Goal: Use online tool/utility: Utilize a website feature to perform a specific function

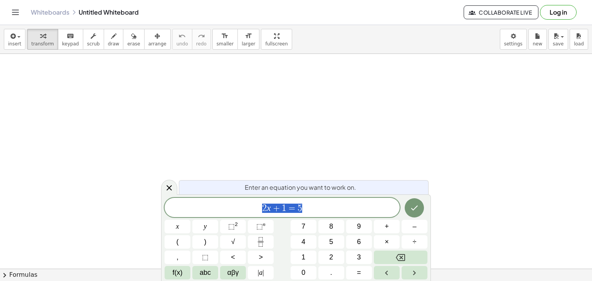
drag, startPoint x: 307, startPoint y: 205, endPoint x: 250, endPoint y: 211, distance: 57.8
click at [250, 211] on span "2 x + 1 = 5" at bounding box center [282, 208] width 235 height 11
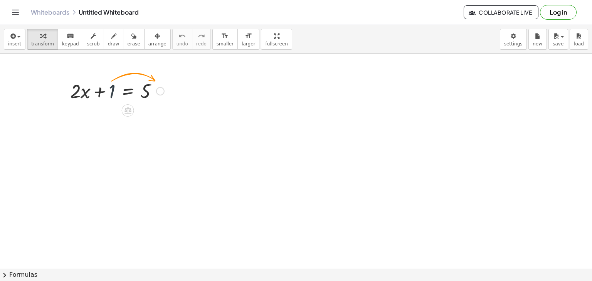
click at [110, 94] on div at bounding box center [117, 90] width 102 height 26
click at [128, 92] on div at bounding box center [117, 90] width 102 height 26
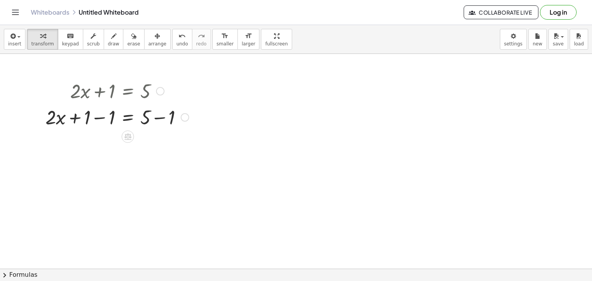
click at [159, 118] on div at bounding box center [117, 117] width 151 height 26
click at [103, 144] on div at bounding box center [117, 143] width 151 height 26
click at [129, 147] on div at bounding box center [117, 143] width 151 height 26
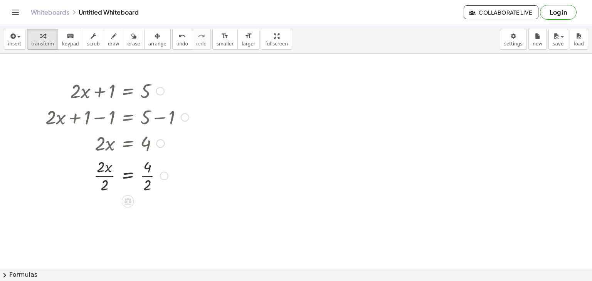
click at [147, 185] on div at bounding box center [117, 175] width 151 height 39
click at [104, 216] on div at bounding box center [117, 214] width 151 height 39
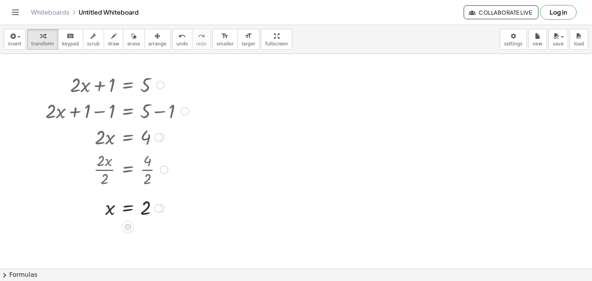
scroll to position [7, 0]
drag, startPoint x: 272, startPoint y: 89, endPoint x: 246, endPoint y: 91, distance: 25.5
drag, startPoint x: 277, startPoint y: 148, endPoint x: 261, endPoint y: 155, distance: 17.6
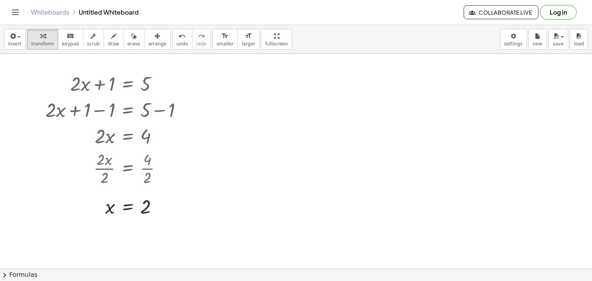
click at [330, 112] on div at bounding box center [336, 110] width 139 height 26
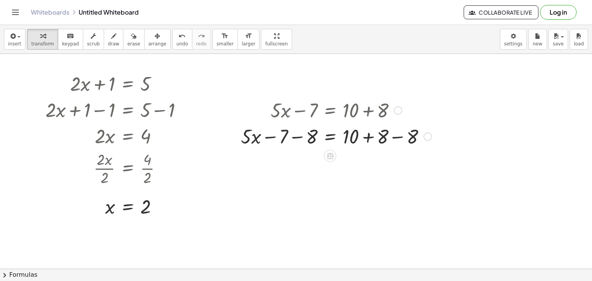
click at [295, 138] on div at bounding box center [336, 136] width 199 height 26
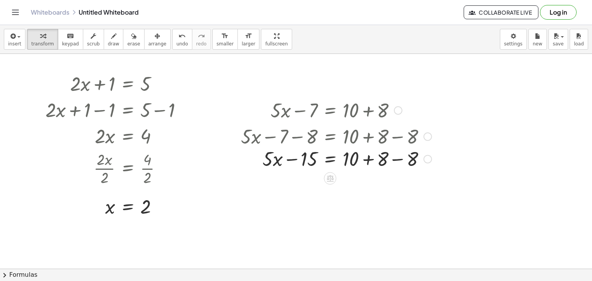
click at [396, 137] on div at bounding box center [336, 136] width 199 height 26
click at [397, 165] on div at bounding box center [336, 162] width 199 height 26
click at [330, 163] on div at bounding box center [336, 162] width 199 height 26
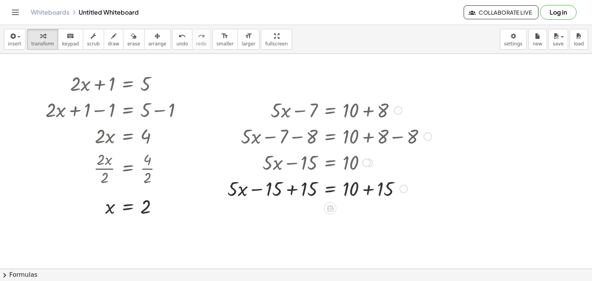
click at [293, 190] on div at bounding box center [330, 188] width 212 height 26
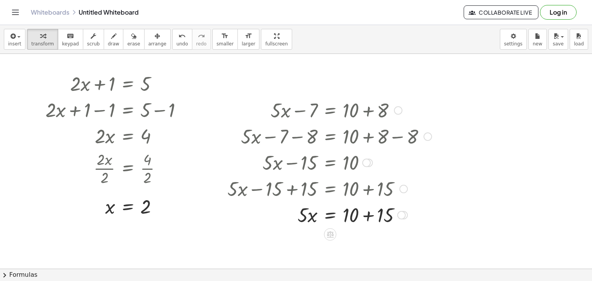
click at [368, 216] on div at bounding box center [330, 215] width 212 height 26
click at [327, 272] on button "chevron_right Formulas" at bounding box center [296, 275] width 592 height 12
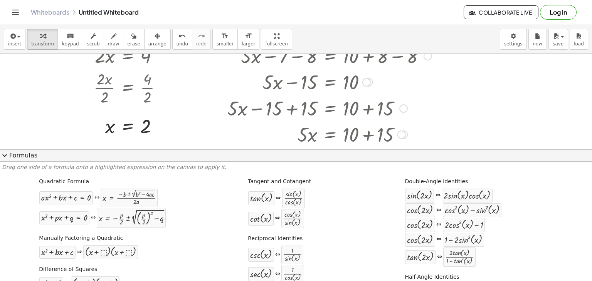
scroll to position [94, 0]
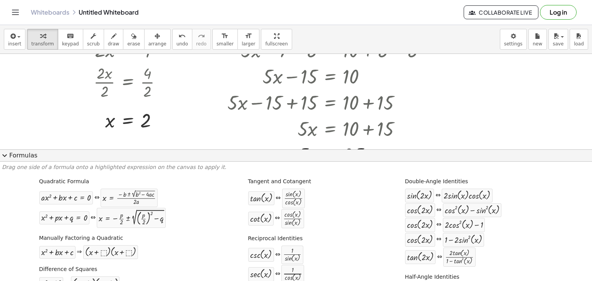
click at [3, 156] on span "expand_more" at bounding box center [4, 155] width 9 height 9
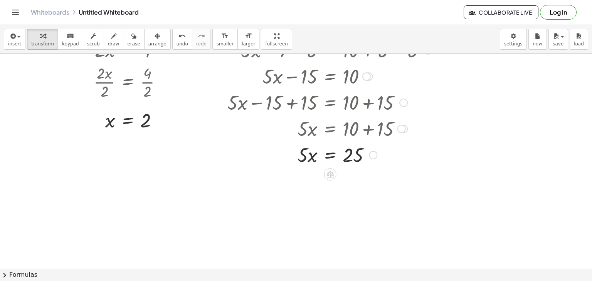
click at [332, 153] on div at bounding box center [330, 154] width 212 height 26
click at [301, 186] on div at bounding box center [330, 187] width 212 height 39
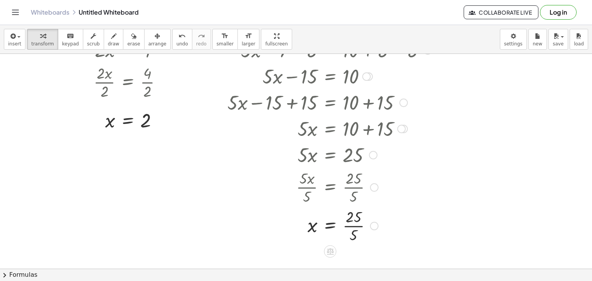
click at [353, 225] on div at bounding box center [330, 225] width 212 height 39
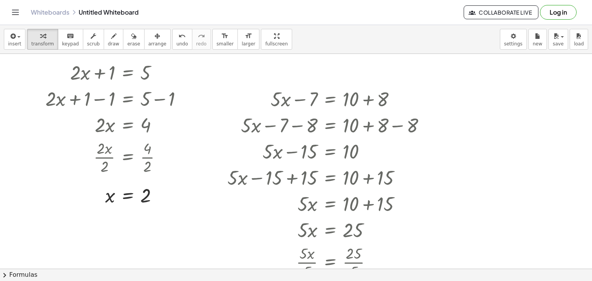
scroll to position [18, 0]
click at [484, 93] on div at bounding box center [296, 276] width 592 height 480
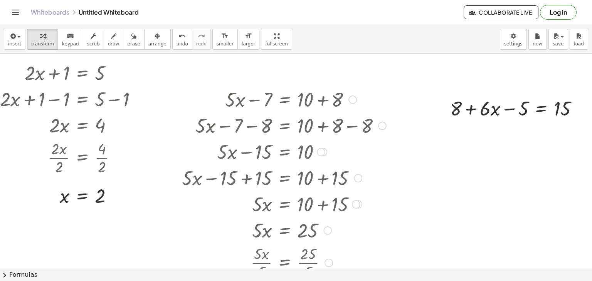
scroll to position [18, 51]
click at [535, 109] on div at bounding box center [517, 108] width 142 height 26
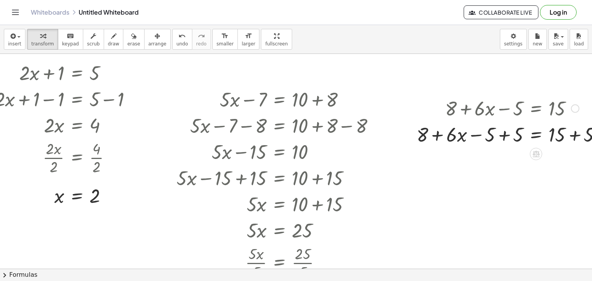
click at [505, 135] on div at bounding box center [512, 134] width 199 height 26
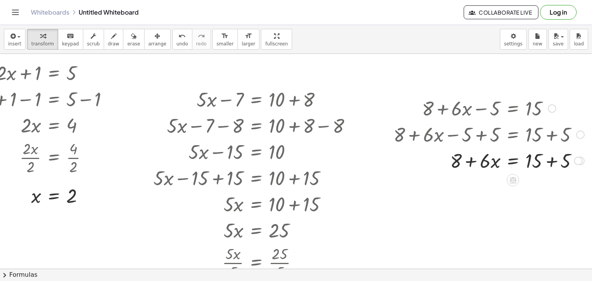
click at [546, 162] on div at bounding box center [489, 160] width 199 height 26
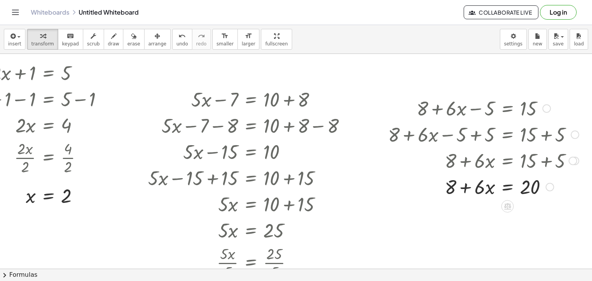
click at [507, 185] on div at bounding box center [483, 186] width 199 height 26
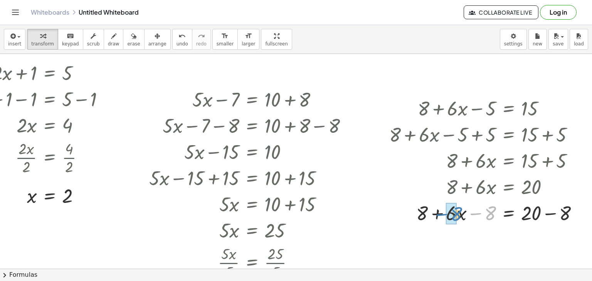
drag, startPoint x: 490, startPoint y: 212, endPoint x: 455, endPoint y: 212, distance: 35.1
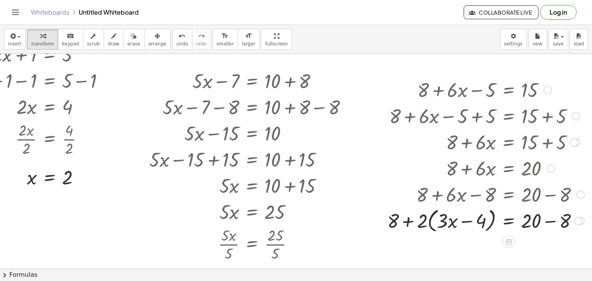
scroll to position [35, 79]
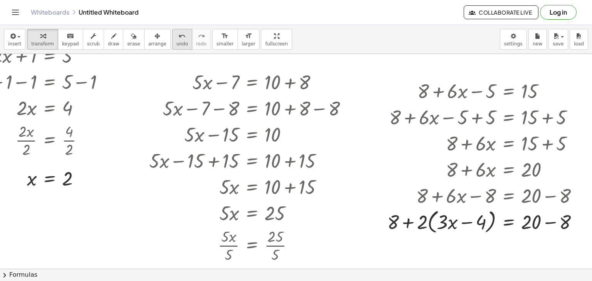
click at [177, 41] on span "undo" at bounding box center [183, 43] width 12 height 5
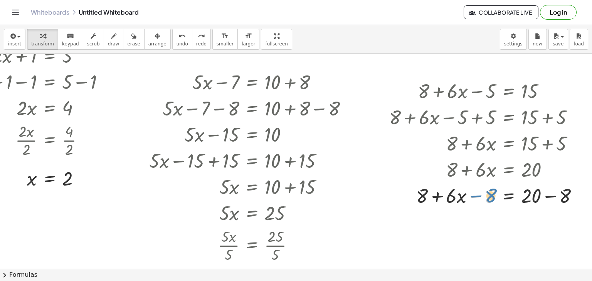
click at [492, 195] on div at bounding box center [487, 195] width 203 height 26
click at [451, 196] on div at bounding box center [487, 195] width 203 height 26
drag, startPoint x: 486, startPoint y: 197, endPoint x: 446, endPoint y: 198, distance: 39.7
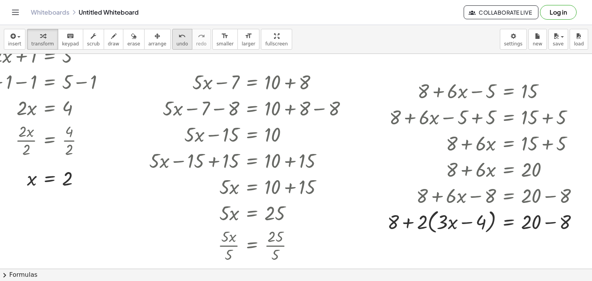
click at [172, 43] on button "undo undo" at bounding box center [182, 39] width 20 height 21
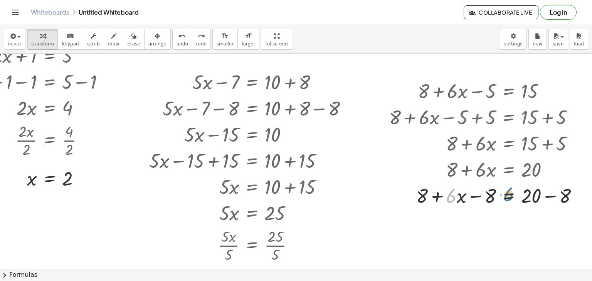
drag, startPoint x: 450, startPoint y: 198, endPoint x: 507, endPoint y: 196, distance: 57.5
click at [507, 196] on div at bounding box center [487, 195] width 203 height 26
drag, startPoint x: 451, startPoint y: 198, endPoint x: 500, endPoint y: 197, distance: 48.6
click at [500, 197] on div at bounding box center [487, 195] width 203 height 26
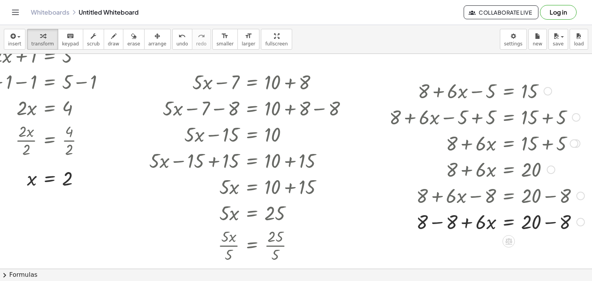
click at [438, 222] on div at bounding box center [487, 222] width 203 height 26
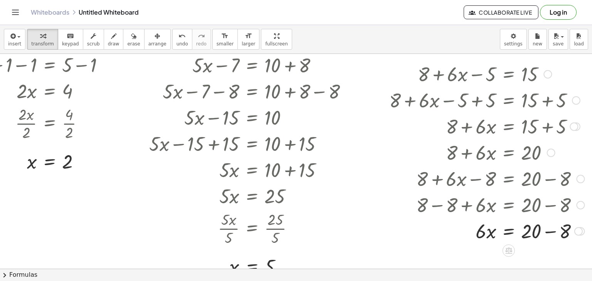
scroll to position [56, 79]
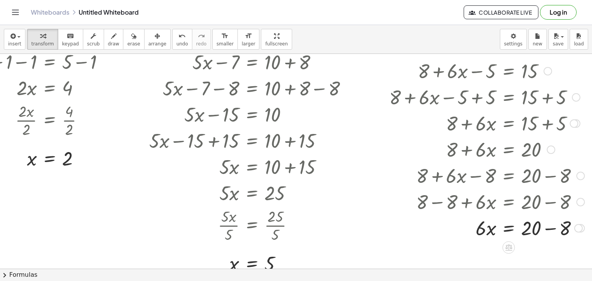
click at [551, 229] on div at bounding box center [487, 228] width 203 height 26
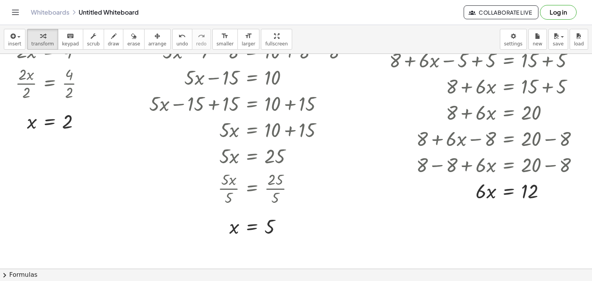
scroll to position [102, 79]
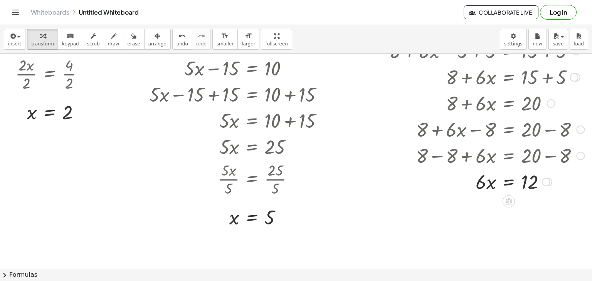
click at [507, 182] on div at bounding box center [487, 181] width 203 height 26
click at [486, 214] on div at bounding box center [487, 214] width 203 height 39
click at [530, 213] on div at bounding box center [487, 214] width 203 height 39
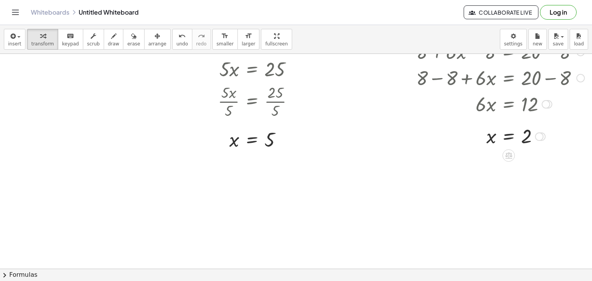
scroll to position [179, 84]
click at [17, 185] on div at bounding box center [257, 115] width 670 height 480
click at [86, 201] on div at bounding box center [84, 201] width 108 height 26
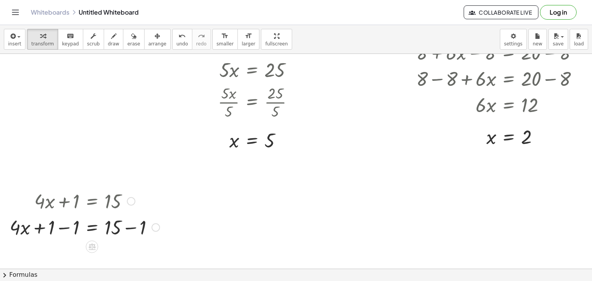
click at [59, 229] on div at bounding box center [85, 227] width 158 height 26
click at [127, 229] on div at bounding box center [96, 227] width 133 height 26
click at [86, 229] on div at bounding box center [84, 227] width 109 height 26
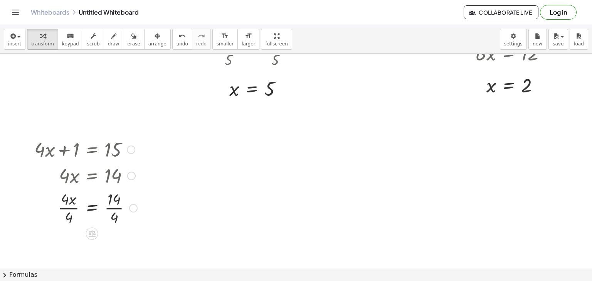
scroll to position [232, 84]
click at [64, 206] on div at bounding box center [85, 206] width 111 height 39
click at [107, 206] on div at bounding box center [85, 206] width 111 height 39
click at [106, 207] on div at bounding box center [84, 206] width 109 height 39
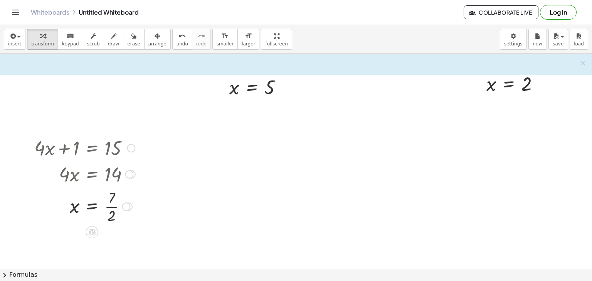
click at [103, 207] on div at bounding box center [84, 206] width 109 height 39
click at [178, 39] on icon "undo" at bounding box center [181, 36] width 7 height 9
click at [109, 205] on div at bounding box center [85, 206] width 111 height 39
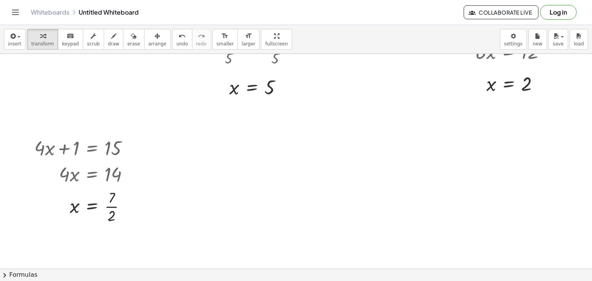
click at [173, 142] on div at bounding box center [257, 62] width 670 height 480
click at [241, 156] on div at bounding box center [255, 158] width 138 height 26
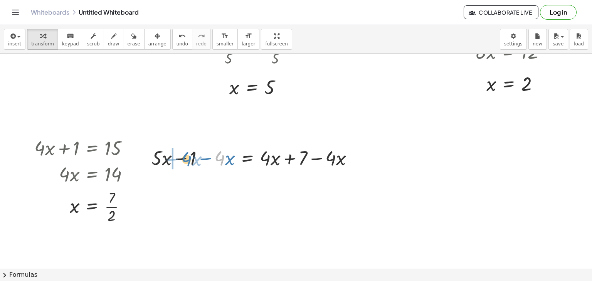
drag, startPoint x: 215, startPoint y: 162, endPoint x: 182, endPoint y: 162, distance: 33.2
click at [182, 162] on div at bounding box center [256, 158] width 216 height 26
click at [175, 158] on div at bounding box center [256, 158] width 216 height 26
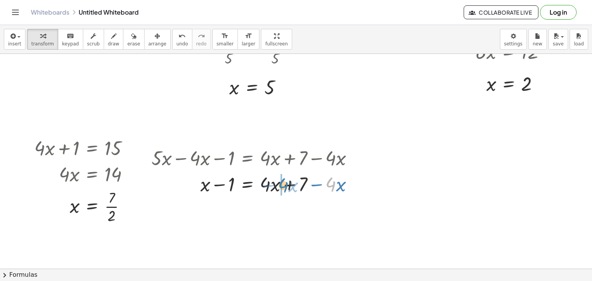
drag, startPoint x: 327, startPoint y: 187, endPoint x: 281, endPoint y: 188, distance: 45.9
click at [281, 188] on div at bounding box center [256, 184] width 216 height 26
click at [285, 184] on div at bounding box center [256, 184] width 216 height 26
click at [243, 186] on div at bounding box center [256, 184] width 216 height 26
click at [212, 185] on div at bounding box center [256, 184] width 216 height 26
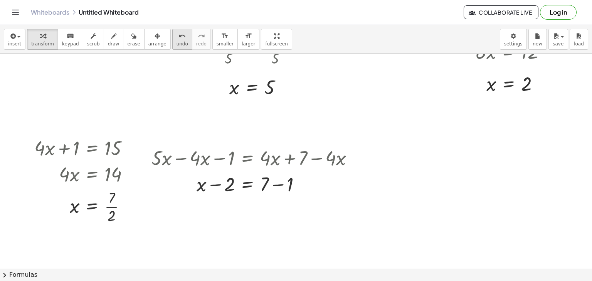
click at [177, 41] on span "undo" at bounding box center [183, 43] width 12 height 5
click at [178, 36] on icon "undo" at bounding box center [181, 36] width 7 height 9
click at [244, 186] on div at bounding box center [255, 184] width 166 height 26
click at [214, 185] on div at bounding box center [256, 184] width 216 height 26
click at [269, 187] on div at bounding box center [256, 184] width 216 height 26
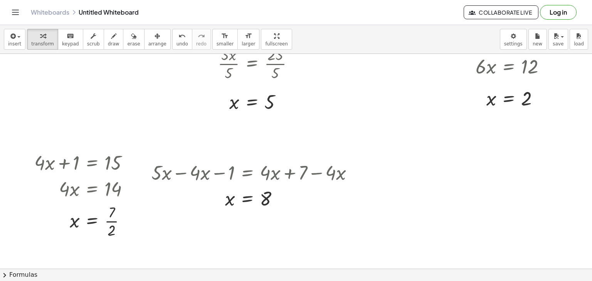
scroll to position [219, 84]
click at [411, 173] on div at bounding box center [257, 75] width 670 height 480
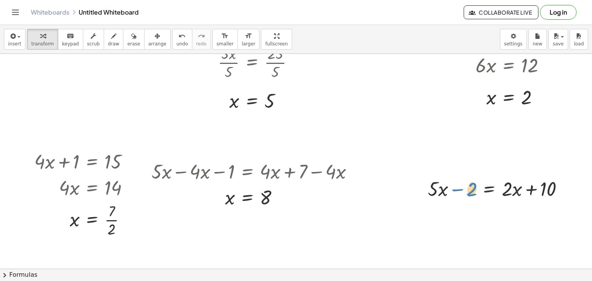
click at [454, 194] on div at bounding box center [499, 188] width 150 height 26
click at [429, 193] on div at bounding box center [499, 188] width 150 height 26
click at [475, 187] on div at bounding box center [499, 188] width 150 height 26
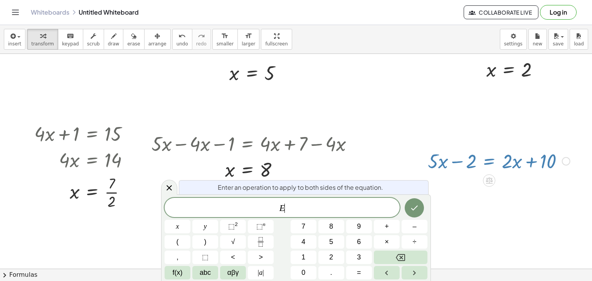
click at [506, 185] on div at bounding box center [257, 48] width 670 height 480
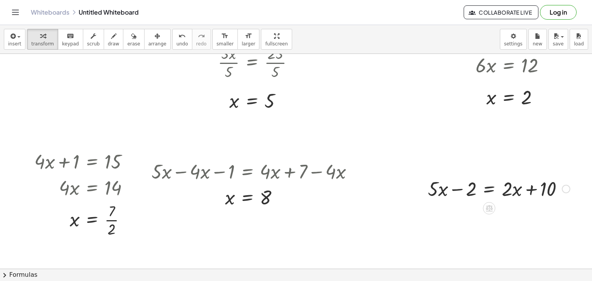
click at [482, 190] on div at bounding box center [499, 188] width 150 height 26
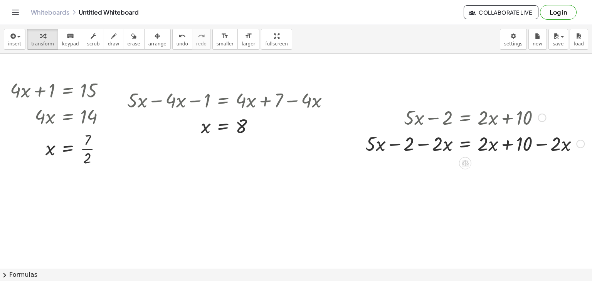
scroll to position [290, 108]
drag, startPoint x: 551, startPoint y: 145, endPoint x: 496, endPoint y: 146, distance: 54.7
click at [496, 146] on div at bounding box center [475, 144] width 227 height 26
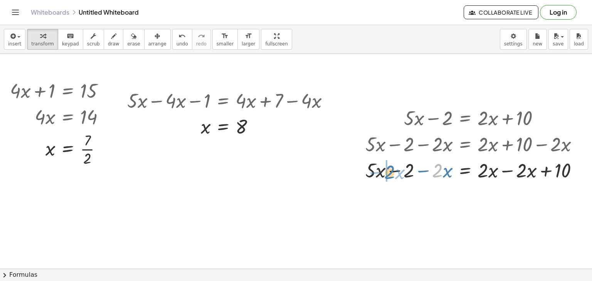
drag, startPoint x: 433, startPoint y: 174, endPoint x: 382, endPoint y: 176, distance: 50.2
click at [382, 176] on div at bounding box center [475, 170] width 227 height 26
click at [390, 172] on div at bounding box center [475, 170] width 227 height 26
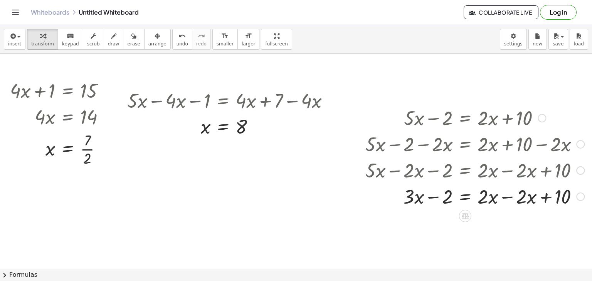
click at [504, 197] on div at bounding box center [475, 196] width 227 height 26
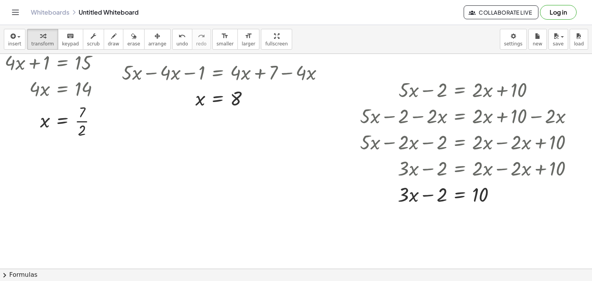
scroll to position [325, 108]
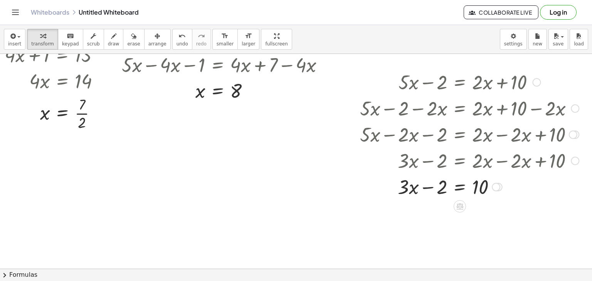
click at [464, 192] on div at bounding box center [469, 186] width 227 height 26
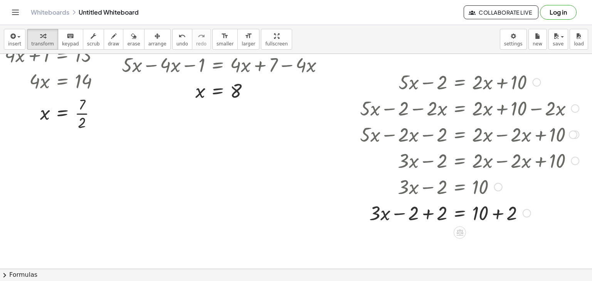
click at [428, 215] on div at bounding box center [469, 213] width 227 height 26
click at [497, 242] on div at bounding box center [469, 239] width 227 height 26
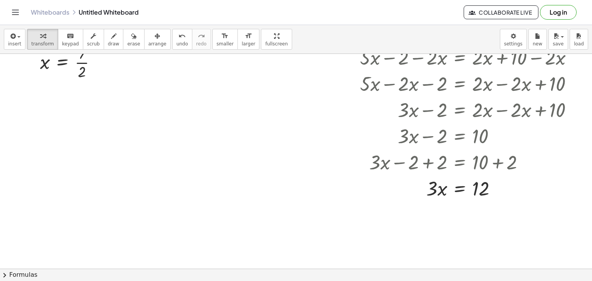
scroll to position [382, 108]
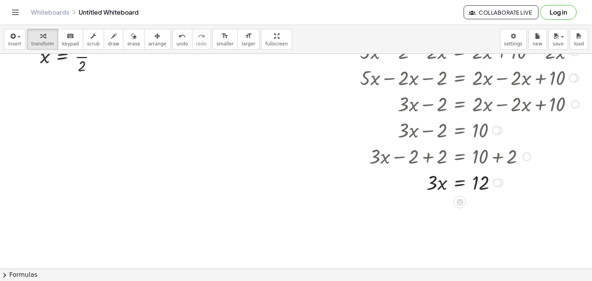
click at [461, 182] on div at bounding box center [469, 182] width 227 height 26
click at [438, 216] on div at bounding box center [469, 214] width 227 height 39
click at [477, 218] on div at bounding box center [469, 214] width 227 height 39
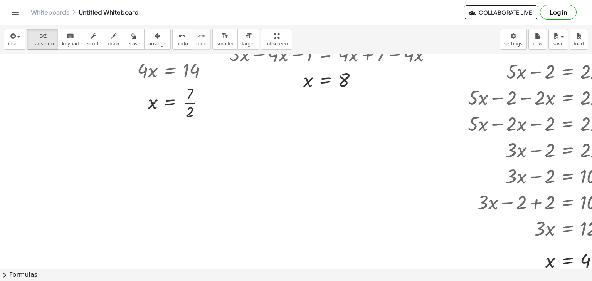
scroll to position [336, 0]
click at [35, 157] on div at bounding box center [347, 41] width 695 height 646
click at [108, 176] on div at bounding box center [109, 172] width 132 height 26
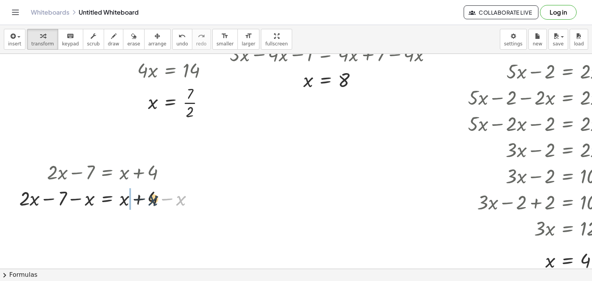
drag, startPoint x: 179, startPoint y: 200, endPoint x: 140, endPoint y: 200, distance: 38.6
click at [140, 200] on div at bounding box center [109, 198] width 188 height 26
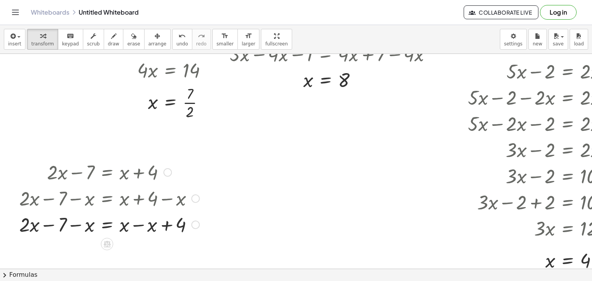
click at [139, 226] on div at bounding box center [109, 224] width 188 height 26
drag, startPoint x: 89, startPoint y: 227, endPoint x: 50, endPoint y: 228, distance: 38.9
click at [50, 228] on div at bounding box center [109, 224] width 188 height 26
click at [50, 226] on div at bounding box center [109, 224] width 188 height 26
click at [109, 226] on div at bounding box center [109, 224] width 188 height 26
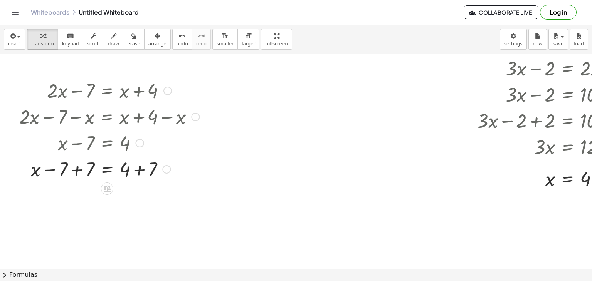
scroll to position [418, 0]
click at [140, 170] on div at bounding box center [109, 169] width 188 height 26
click at [107, 91] on div "+ · 2 · x − 7 = + x + 4 + · 2 · x − 7 − x = + x + 4 − x + · 2 · x − 7 − x = + x…" at bounding box center [107, 91] width 0 height 0
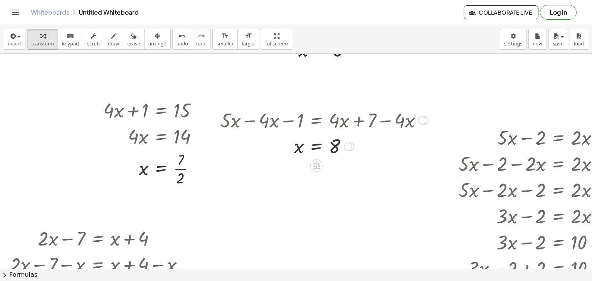
scroll to position [269, 9]
click at [146, 40] on button "arrange" at bounding box center [157, 39] width 27 height 21
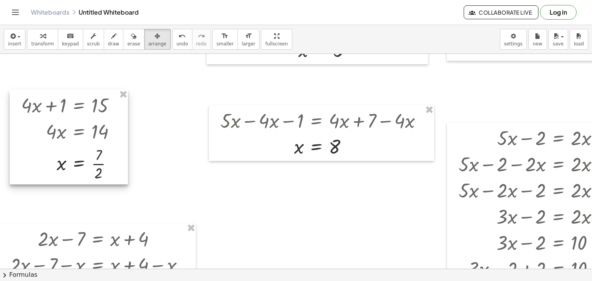
drag, startPoint x: 155, startPoint y: 105, endPoint x: 73, endPoint y: 99, distance: 82.0
click at [73, 99] on div at bounding box center [69, 137] width 118 height 95
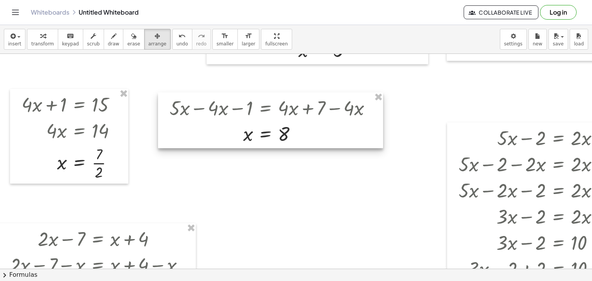
click at [210, 94] on div at bounding box center [270, 121] width 225 height 56
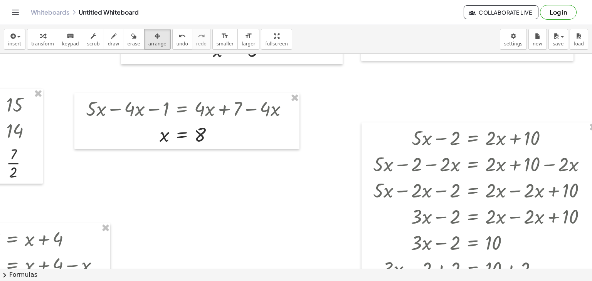
scroll to position [269, 95]
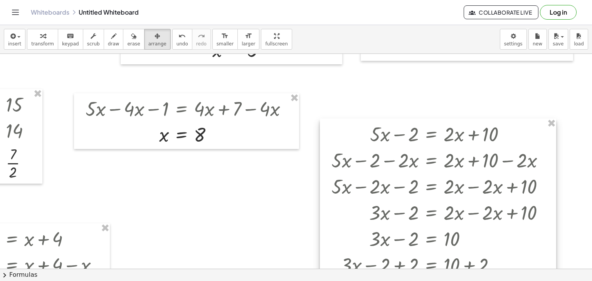
drag, startPoint x: 382, startPoint y: 126, endPoint x: 341, endPoint y: 122, distance: 41.4
click at [341, 122] on div at bounding box center [438, 228] width 236 height 219
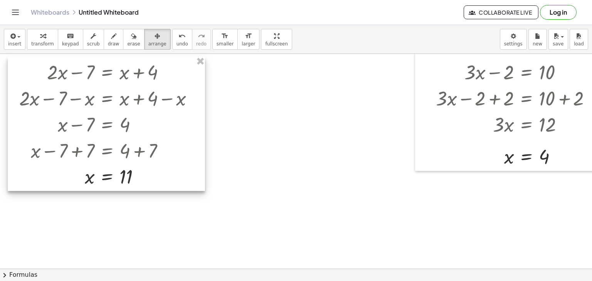
scroll to position [438, 0]
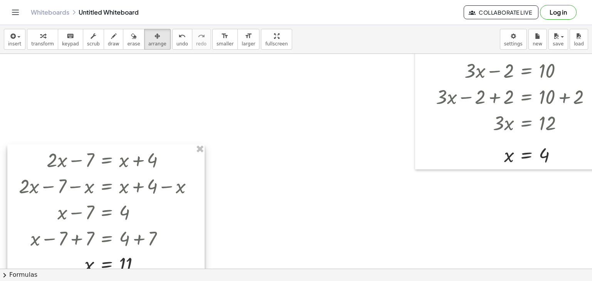
drag, startPoint x: 130, startPoint y: 61, endPoint x: 129, endPoint y: 163, distance: 102.6
click at [129, 163] on div at bounding box center [105, 212] width 197 height 135
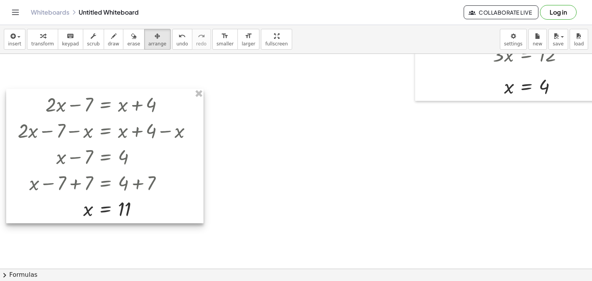
scroll to position [514, 0]
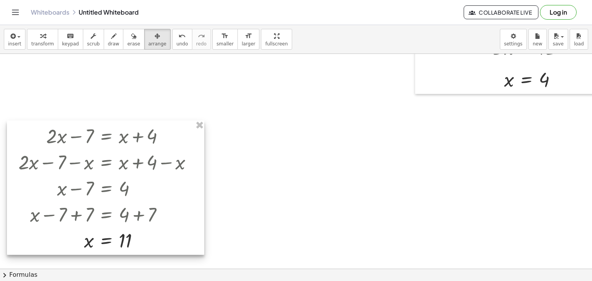
drag, startPoint x: 114, startPoint y: 87, endPoint x: 114, endPoint y: 125, distance: 38.6
click at [114, 125] on div at bounding box center [105, 188] width 197 height 135
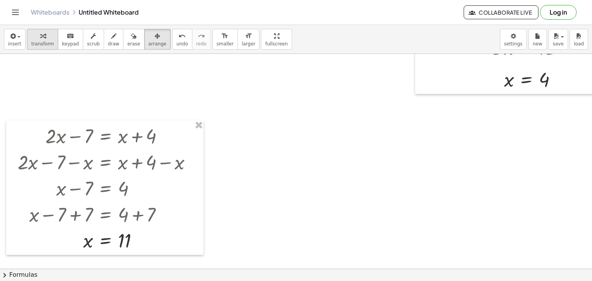
click at [43, 38] on div "button" at bounding box center [42, 35] width 23 height 9
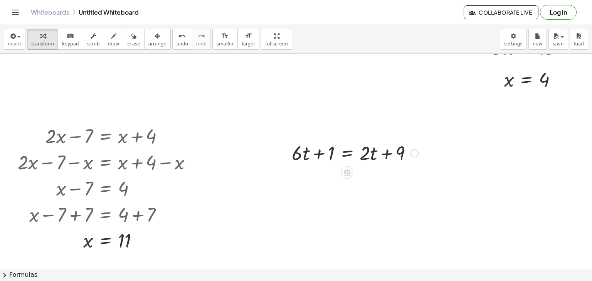
click at [347, 155] on div at bounding box center [355, 153] width 135 height 26
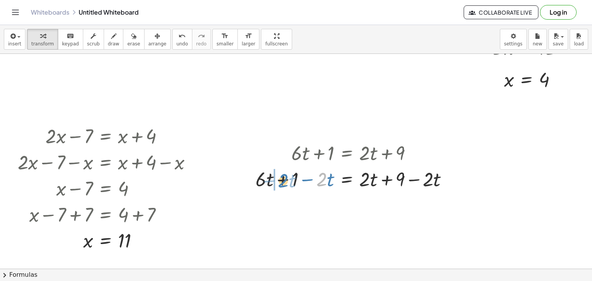
drag, startPoint x: 323, startPoint y: 180, endPoint x: 284, endPoint y: 180, distance: 39.7
click at [284, 180] on div at bounding box center [355, 179] width 207 height 26
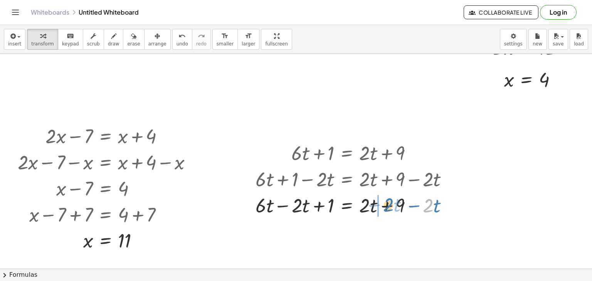
drag, startPoint x: 429, startPoint y: 203, endPoint x: 384, endPoint y: 202, distance: 45.1
click at [384, 202] on div at bounding box center [355, 205] width 207 height 26
click at [386, 205] on div at bounding box center [355, 205] width 207 height 26
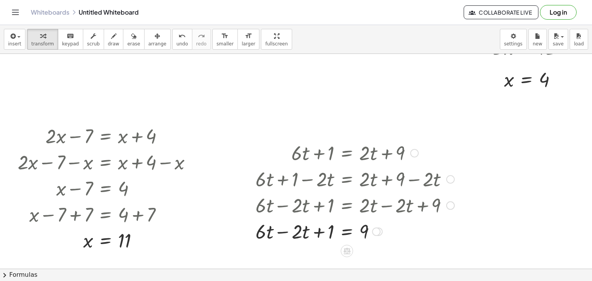
click at [283, 233] on div at bounding box center [355, 231] width 207 height 26
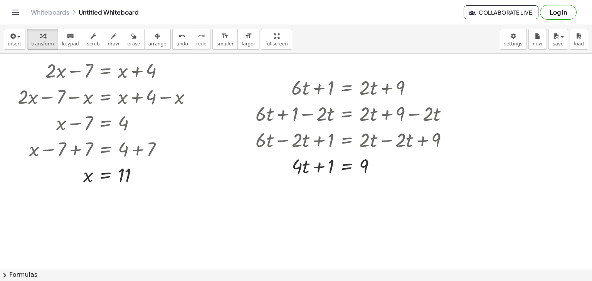
scroll to position [581, 0]
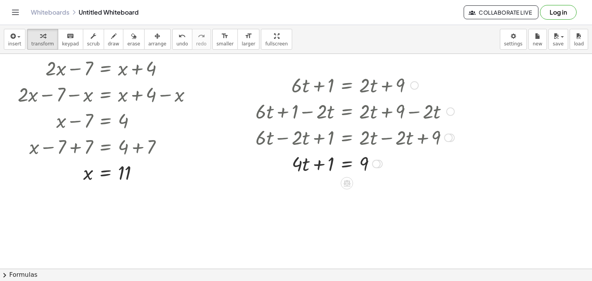
click at [346, 167] on div at bounding box center [355, 163] width 207 height 26
click at [321, 192] on div at bounding box center [355, 190] width 207 height 26
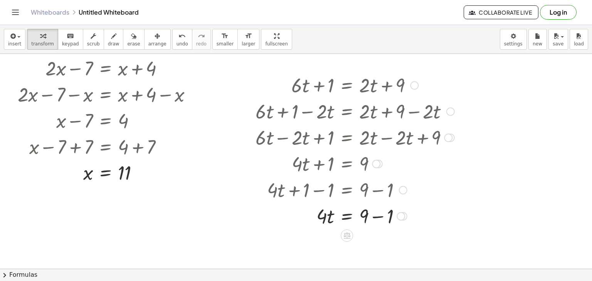
click at [375, 217] on div at bounding box center [355, 216] width 207 height 26
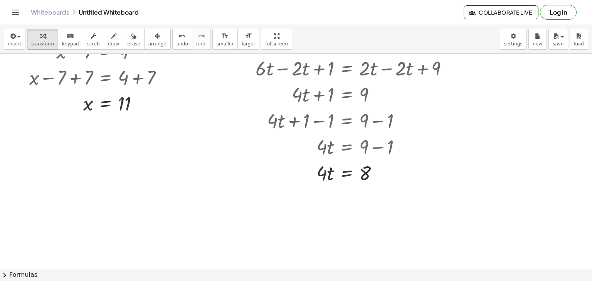
scroll to position [652, 0]
click at [346, 170] on div at bounding box center [355, 172] width 207 height 26
click at [324, 205] on div at bounding box center [355, 204] width 207 height 39
click at [365, 206] on div at bounding box center [355, 204] width 207 height 39
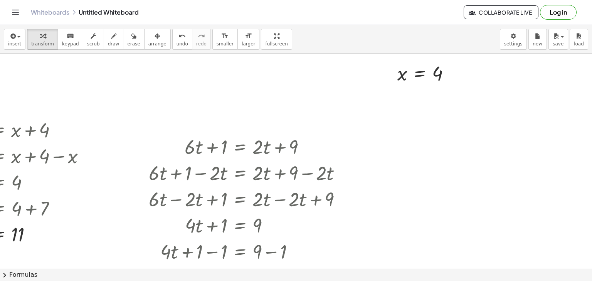
scroll to position [520, 113]
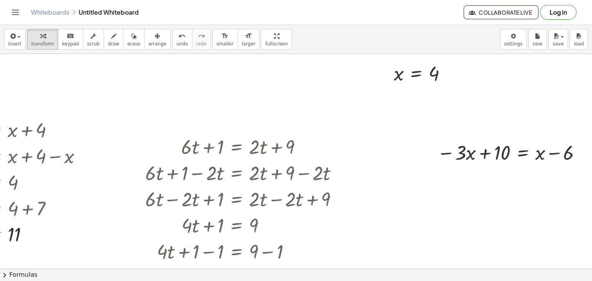
scroll to position [520, 116]
click at [517, 153] on div at bounding box center [510, 152] width 155 height 26
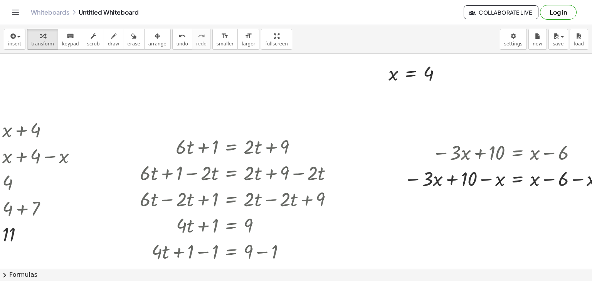
scroll to position [520, 144]
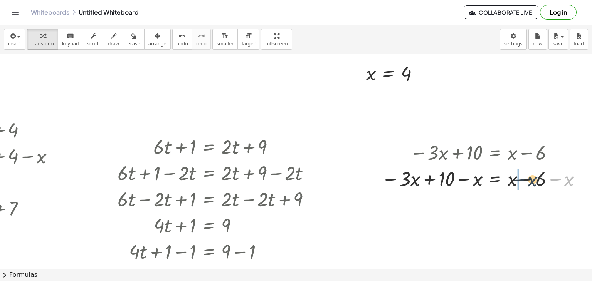
drag, startPoint x: 564, startPoint y: 182, endPoint x: 520, endPoint y: 184, distance: 43.6
click at [520, 184] on div at bounding box center [483, 178] width 210 height 26
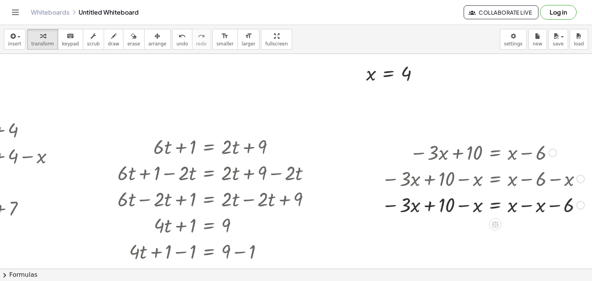
click at [523, 179] on div at bounding box center [483, 178] width 210 height 26
click at [522, 205] on div at bounding box center [483, 205] width 210 height 26
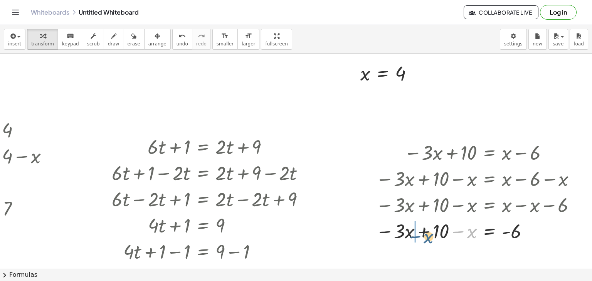
drag, startPoint x: 472, startPoint y: 234, endPoint x: 426, endPoint y: 238, distance: 45.7
click at [426, 238] on div at bounding box center [477, 231] width 210 height 26
click at [424, 232] on div at bounding box center [477, 231] width 210 height 26
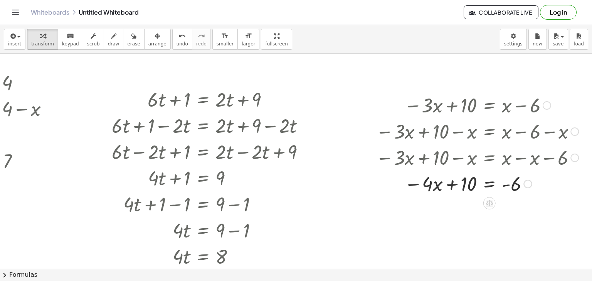
scroll to position [572, 144]
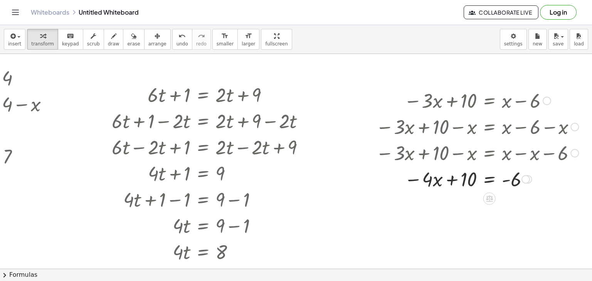
click at [492, 180] on div at bounding box center [477, 179] width 210 height 26
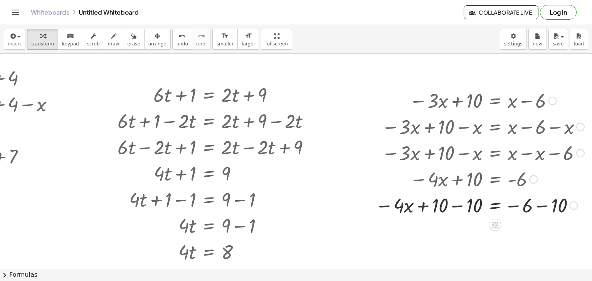
click at [450, 205] on div at bounding box center [480, 205] width 217 height 26
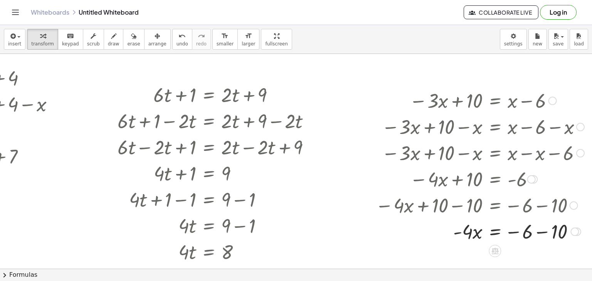
click at [541, 234] on div at bounding box center [480, 231] width 217 height 26
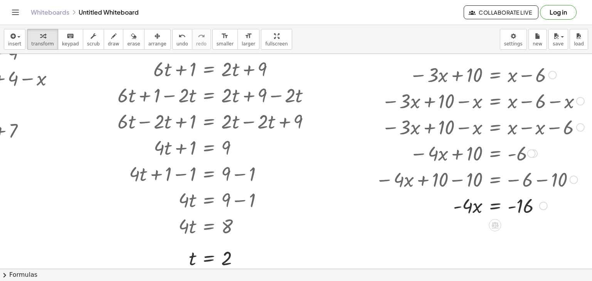
scroll to position [603, 144]
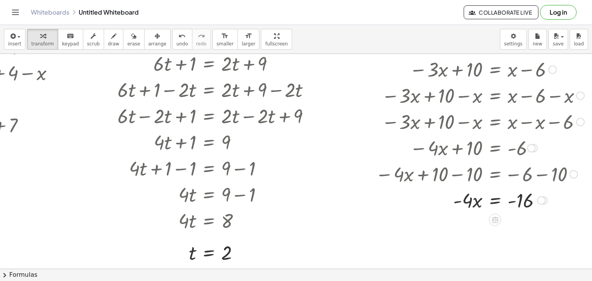
click at [490, 201] on div at bounding box center [480, 200] width 217 height 26
click at [461, 235] on div at bounding box center [480, 232] width 217 height 39
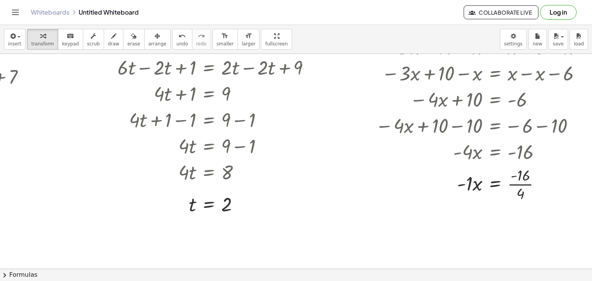
scroll to position [653, 144]
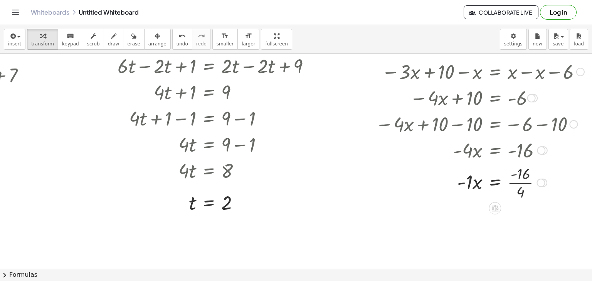
click at [517, 184] on div at bounding box center [480, 182] width 217 height 39
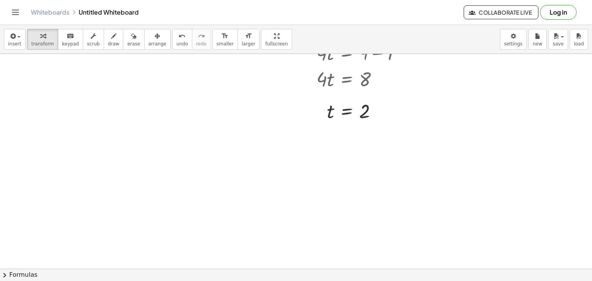
scroll to position [752, 0]
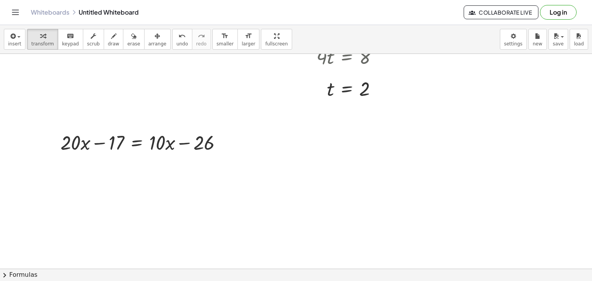
scroll to position [768, 0]
click at [133, 142] on div at bounding box center [144, 142] width 175 height 26
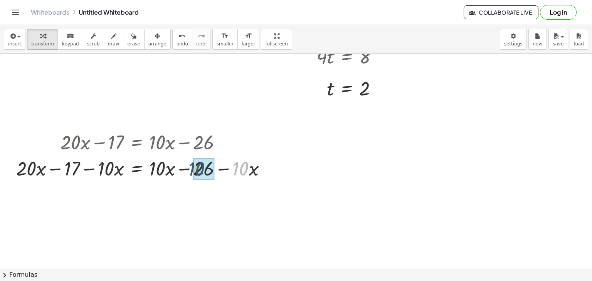
drag, startPoint x: 241, startPoint y: 167, endPoint x: 193, endPoint y: 168, distance: 47.4
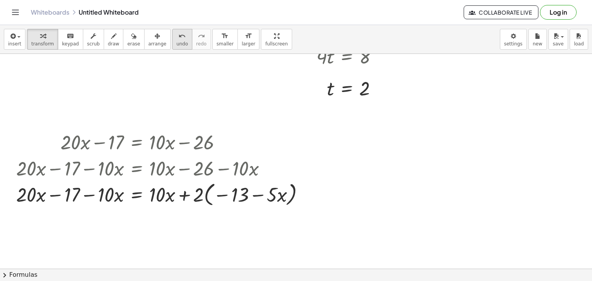
click at [178, 37] on icon "undo" at bounding box center [181, 36] width 7 height 9
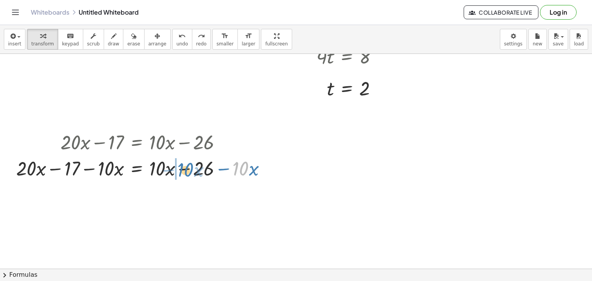
drag, startPoint x: 242, startPoint y: 170, endPoint x: 186, endPoint y: 170, distance: 55.5
click at [186, 170] on div at bounding box center [144, 168] width 264 height 26
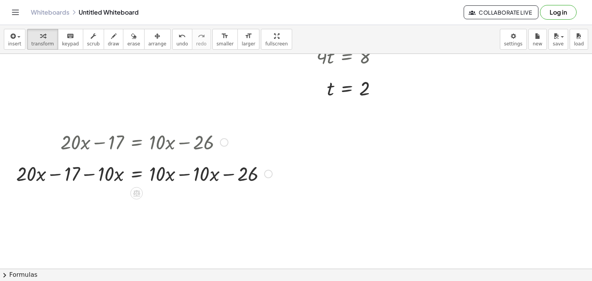
click at [183, 169] on div at bounding box center [144, 168] width 264 height 26
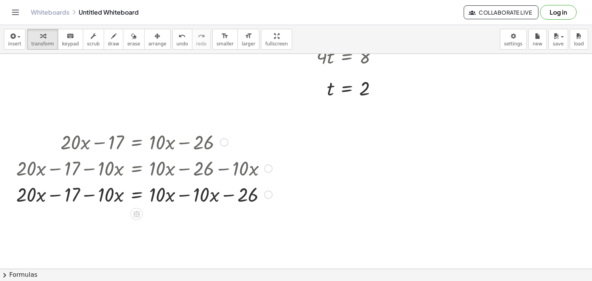
click at [186, 195] on div at bounding box center [144, 194] width 264 height 26
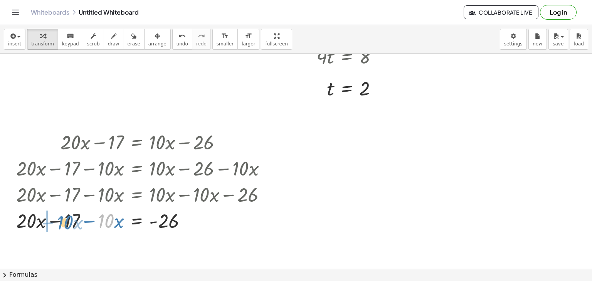
drag, startPoint x: 106, startPoint y: 222, endPoint x: 65, endPoint y: 223, distance: 41.3
click at [65, 223] on div at bounding box center [144, 220] width 264 height 26
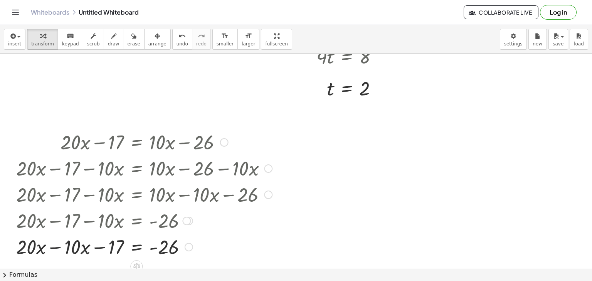
click at [56, 248] on div at bounding box center [144, 247] width 264 height 26
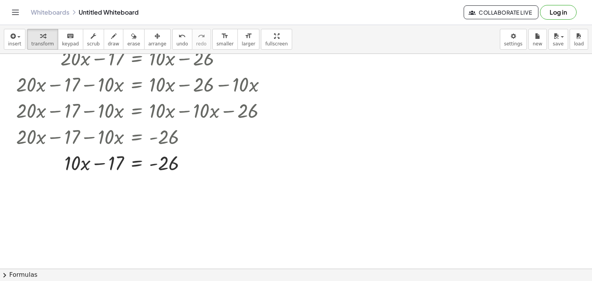
scroll to position [864, 0]
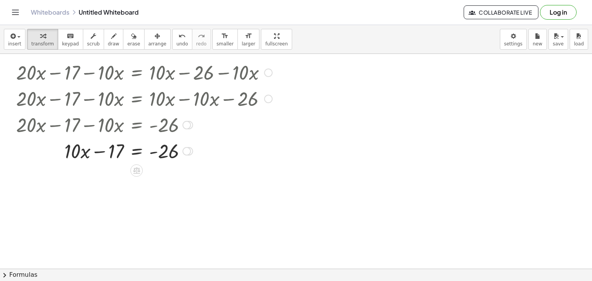
click at [140, 152] on div at bounding box center [144, 151] width 264 height 26
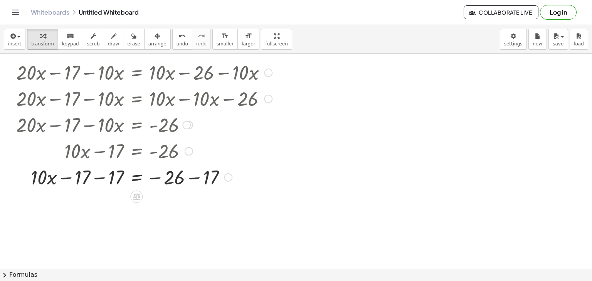
click at [99, 178] on div at bounding box center [144, 177] width 264 height 26
click at [177, 41] on span "undo" at bounding box center [183, 43] width 12 height 5
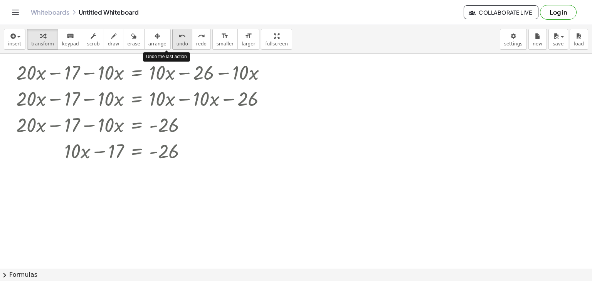
click at [178, 36] on icon "undo" at bounding box center [181, 36] width 7 height 9
click at [136, 152] on div at bounding box center [141, 151] width 191 height 26
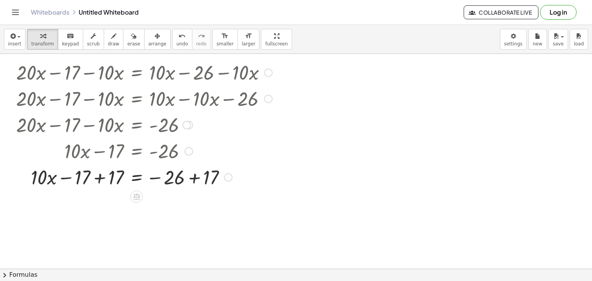
click at [99, 178] on div at bounding box center [144, 177] width 264 height 26
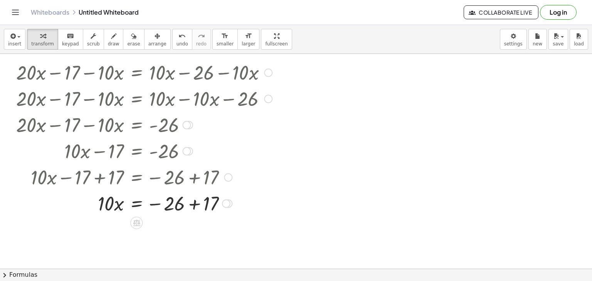
click at [194, 204] on div at bounding box center [144, 203] width 264 height 26
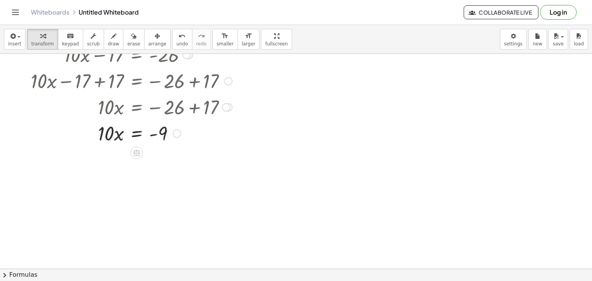
scroll to position [959, 0]
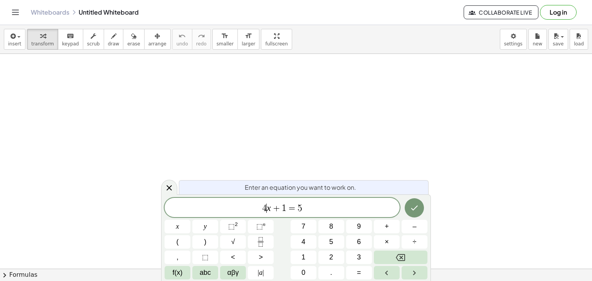
click at [306, 209] on span "4 ​ x + 1 = 5" at bounding box center [282, 208] width 235 height 11
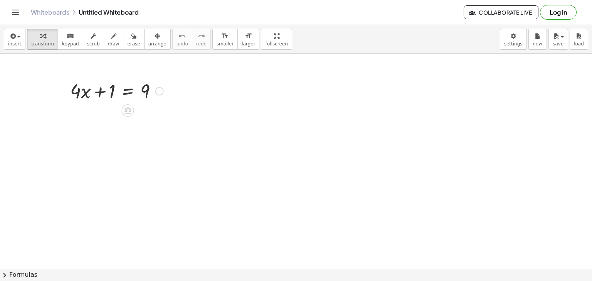
click at [134, 94] on div at bounding box center [116, 90] width 101 height 26
click at [160, 118] on div at bounding box center [117, 117] width 150 height 26
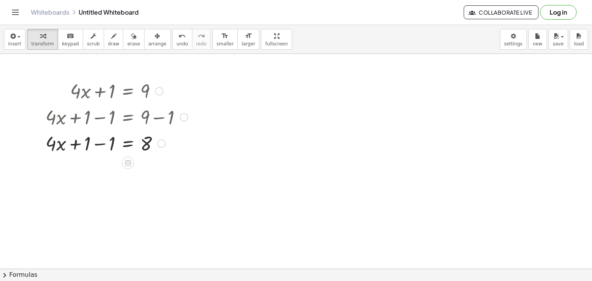
click at [104, 144] on div at bounding box center [117, 143] width 150 height 26
click at [126, 147] on div at bounding box center [117, 143] width 150 height 26
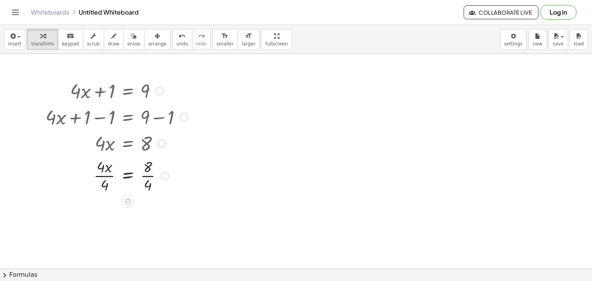
click at [150, 176] on div at bounding box center [117, 175] width 150 height 39
click at [111, 216] on div at bounding box center [117, 214] width 150 height 39
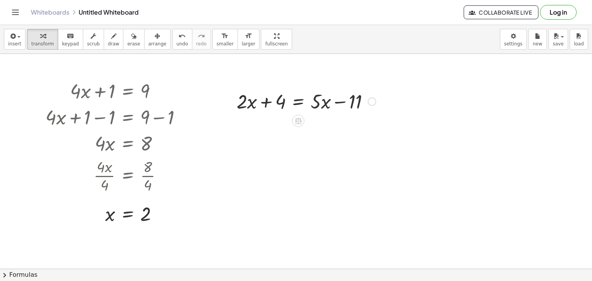
click at [295, 103] on div at bounding box center [306, 101] width 147 height 26
drag, startPoint x: 392, startPoint y: 106, endPoint x: 345, endPoint y: 108, distance: 47.4
click at [345, 108] on div at bounding box center [307, 101] width 224 height 26
click at [340, 102] on div at bounding box center [307, 101] width 224 height 26
drag, startPoint x: 274, startPoint y: 104, endPoint x: 227, endPoint y: 107, distance: 46.7
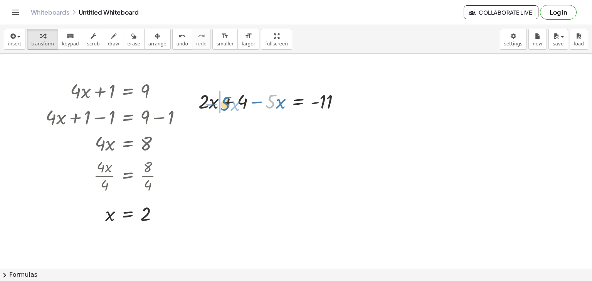
click at [227, 107] on div at bounding box center [273, 101] width 156 height 26
click at [227, 103] on div at bounding box center [273, 101] width 156 height 26
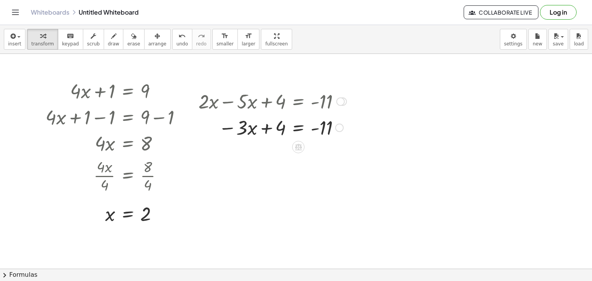
click at [298, 128] on div at bounding box center [273, 127] width 156 height 26
click at [268, 130] on div at bounding box center [284, 127] width 196 height 26
click at [349, 130] on div at bounding box center [290, 127] width 190 height 26
click at [298, 125] on div at bounding box center [275, 127] width 160 height 26
click at [272, 129] on div at bounding box center [274, 127] width 159 height 39
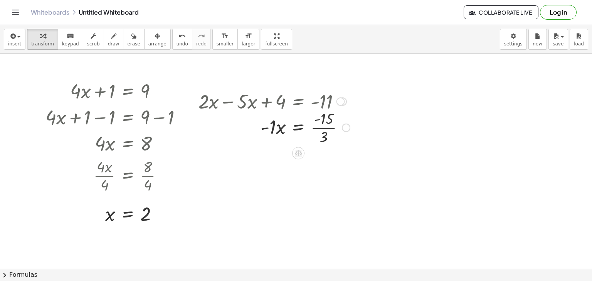
click at [321, 128] on div at bounding box center [274, 127] width 159 height 39
click at [433, 114] on div at bounding box center [434, 113] width 133 height 26
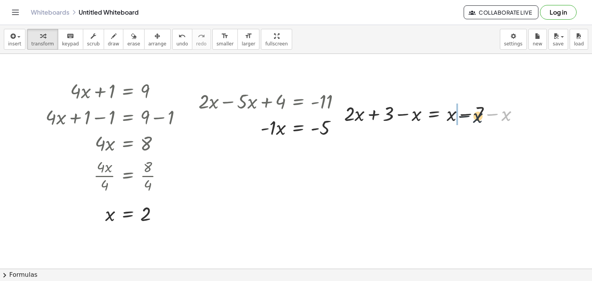
drag, startPoint x: 507, startPoint y: 119, endPoint x: 467, endPoint y: 120, distance: 40.1
click at [467, 120] on div at bounding box center [434, 113] width 188 height 26
click at [466, 114] on div at bounding box center [434, 113] width 188 height 26
drag, startPoint x: 421, startPoint y: 115, endPoint x: 378, endPoint y: 117, distance: 42.5
click at [378, 117] on div at bounding box center [410, 113] width 141 height 26
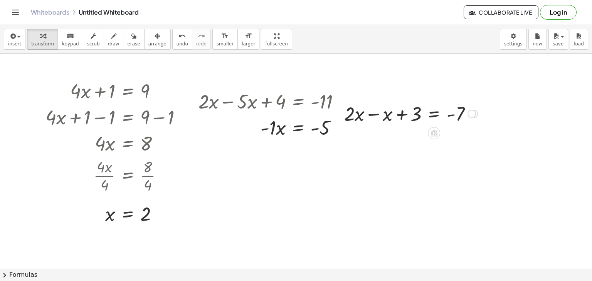
click at [373, 113] on div at bounding box center [410, 113] width 141 height 26
click at [432, 140] on div at bounding box center [410, 139] width 141 height 26
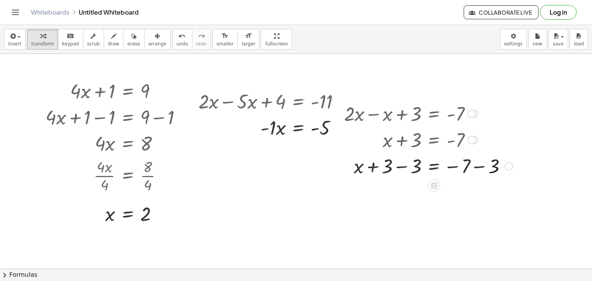
click at [478, 167] on div at bounding box center [428, 166] width 176 height 26
click at [402, 170] on div at bounding box center [428, 166] width 176 height 26
click at [402, 193] on div at bounding box center [428, 192] width 176 height 26
click at [564, 17] on button "Log in" at bounding box center [558, 12] width 37 height 15
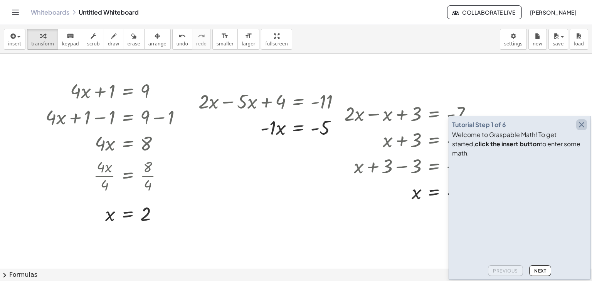
click at [584, 130] on icon "button" at bounding box center [581, 124] width 9 height 9
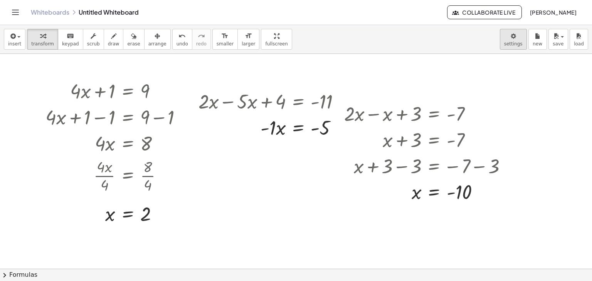
click at [513, 42] on body "Graspable Math Activities Whiteboards Classes Account v1.31.2 | Privacy policy …" at bounding box center [296, 140] width 592 height 281
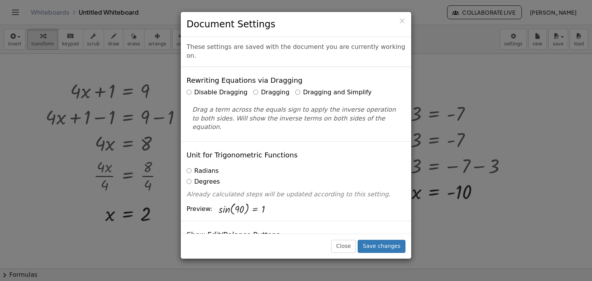
click at [406, 22] on div "× Document Settings" at bounding box center [296, 24] width 231 height 25
click at [405, 20] on span "×" at bounding box center [402, 20] width 7 height 9
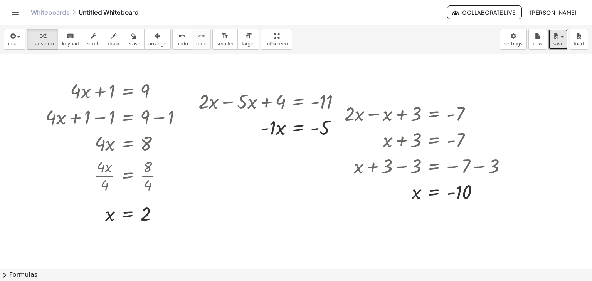
click at [559, 37] on icon "button" at bounding box center [556, 36] width 7 height 9
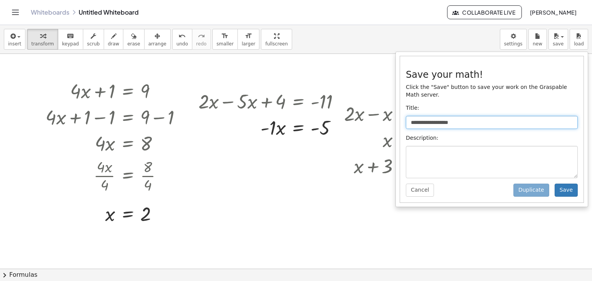
click at [444, 117] on input "**********" at bounding box center [492, 122] width 172 height 13
drag, startPoint x: 463, startPoint y: 119, endPoint x: 416, endPoint y: 118, distance: 46.3
click at [416, 118] on input "**********" at bounding box center [492, 122] width 172 height 13
type input "*"
type input "**********"
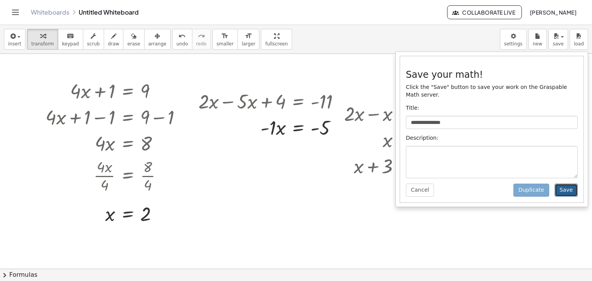
click at [567, 184] on button "Save" at bounding box center [566, 190] width 23 height 13
